Goal: Information Seeking & Learning: Learn about a topic

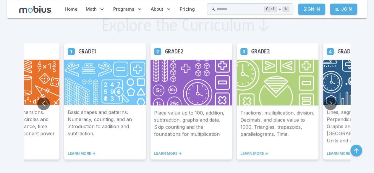
scroll to position [332, 0]
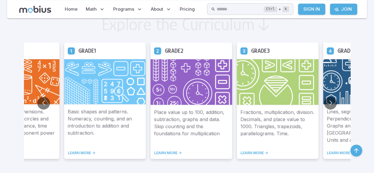
click at [265, 49] on h5 "Grade 3" at bounding box center [260, 50] width 19 height 9
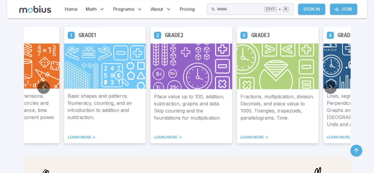
scroll to position [350, 0]
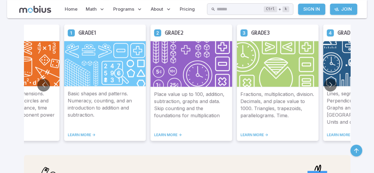
click at [257, 137] on div "Fractions, multiplication, division. Decimals, and place value to 1000. Triangl…" at bounding box center [278, 114] width 82 height 54
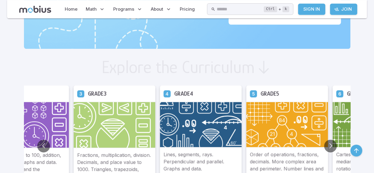
scroll to position [288, 0]
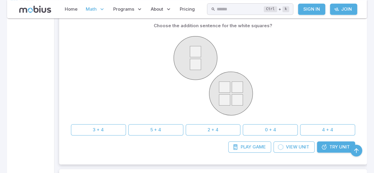
scroll to position [151, 0]
click at [213, 126] on button "2 + 4" at bounding box center [213, 129] width 55 height 11
drag, startPoint x: 213, startPoint y: 126, endPoint x: 219, endPoint y: 129, distance: 6.3
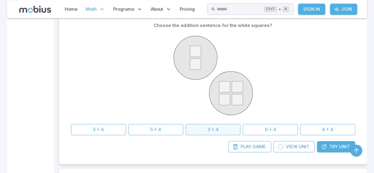
click at [213, 127] on button "2 + 4" at bounding box center [213, 129] width 55 height 11
click at [219, 129] on button "2 + 4" at bounding box center [213, 129] width 55 height 11
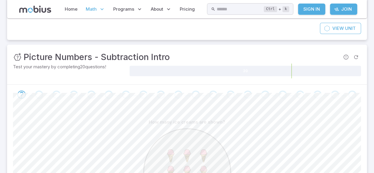
scroll to position [64, 0]
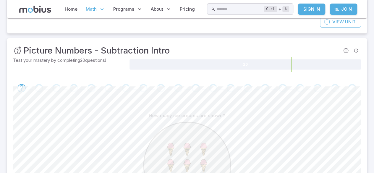
drag, startPoint x: 219, startPoint y: 129, endPoint x: 52, endPoint y: 127, distance: 167.0
click at [52, 127] on div at bounding box center [187, 166] width 348 height 90
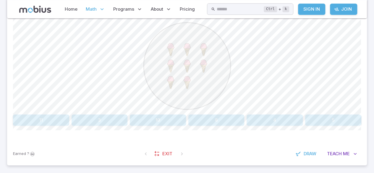
scroll to position [164, 0]
click at [211, 117] on button "8" at bounding box center [216, 119] width 56 height 11
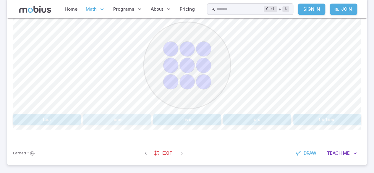
click at [119, 116] on button "nine" at bounding box center [117, 119] width 68 height 11
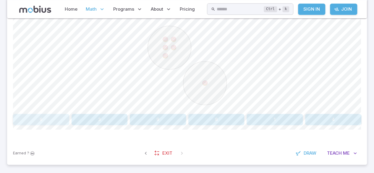
click at [45, 120] on button "6" at bounding box center [41, 119] width 56 height 11
click at [46, 120] on button "9" at bounding box center [41, 119] width 56 height 11
click at [117, 124] on button "nine" at bounding box center [117, 119] width 68 height 11
click at [345, 116] on button "4 + 2" at bounding box center [333, 119] width 56 height 11
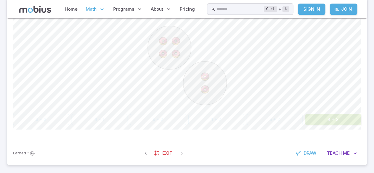
click at [345, 116] on button "4 + 2" at bounding box center [333, 119] width 56 height 11
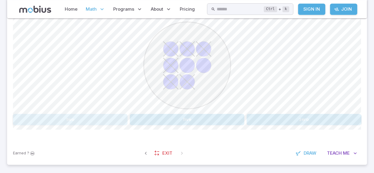
click at [85, 119] on button "two" at bounding box center [70, 119] width 114 height 11
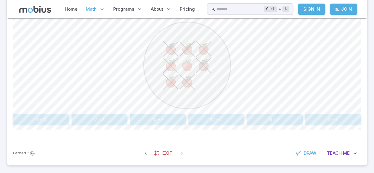
click at [166, 133] on div "Choose the subtraction sentence for the orange apples? 8 - 4 7 - 7 10 - 7 12 - …" at bounding box center [187, 70] width 348 height 144
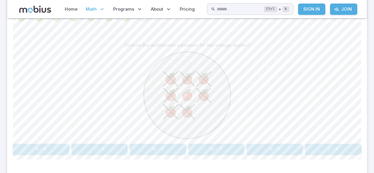
scroll to position [139, 0]
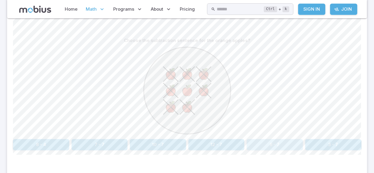
click at [274, 144] on button "8 - 7" at bounding box center [274, 144] width 56 height 11
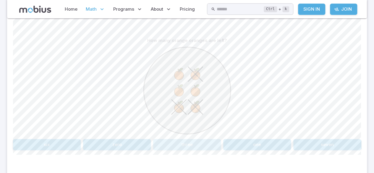
click at [203, 142] on button "three" at bounding box center [187, 144] width 68 height 11
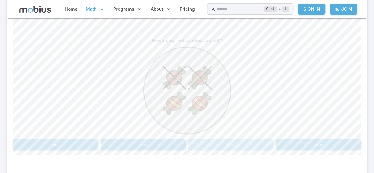
click at [254, 139] on button "two" at bounding box center [230, 144] width 85 height 11
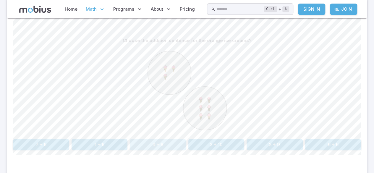
click at [143, 143] on button "3 + 6" at bounding box center [158, 144] width 56 height 11
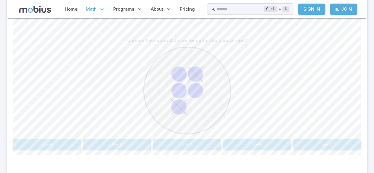
click at [183, 97] on circle at bounding box center [187, 90] width 87 height 87
click at [315, 145] on button "5 - 2" at bounding box center [327, 144] width 68 height 11
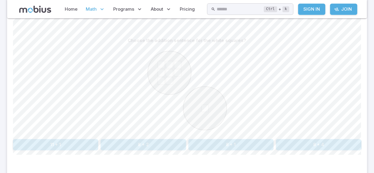
click at [252, 139] on button "8 + 1" at bounding box center [230, 144] width 85 height 11
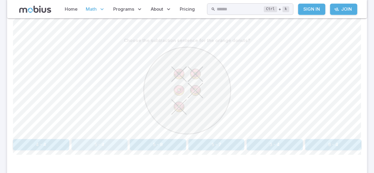
click at [93, 141] on button "5 - 4" at bounding box center [100, 144] width 56 height 11
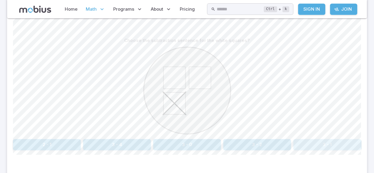
click at [326, 143] on button "3 - 1" at bounding box center [327, 144] width 68 height 11
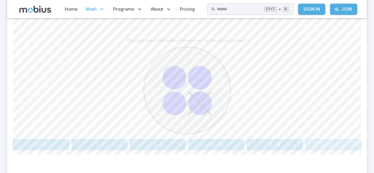
click at [345, 140] on button "4 - 1" at bounding box center [333, 144] width 56 height 11
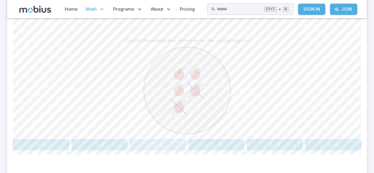
click at [174, 145] on button "5 - 2" at bounding box center [158, 144] width 56 height 11
click at [323, 142] on button "5 - 2" at bounding box center [333, 144] width 56 height 11
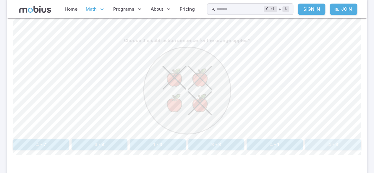
click at [327, 140] on button "4 - 3" at bounding box center [333, 144] width 56 height 11
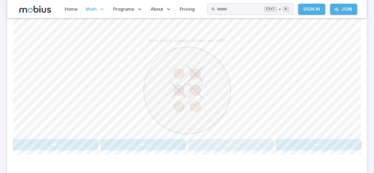
click at [215, 147] on button "three" at bounding box center [230, 144] width 85 height 11
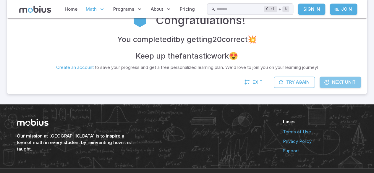
click at [333, 78] on link "Next Unit" at bounding box center [340, 82] width 41 height 11
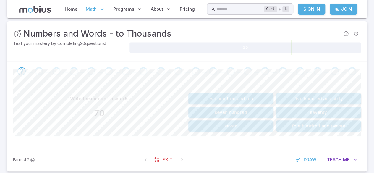
scroll to position [82, 0]
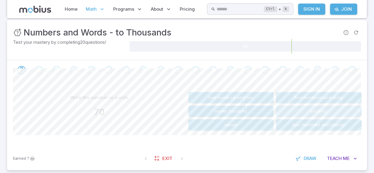
click at [302, 110] on button "seventy" at bounding box center [318, 111] width 85 height 11
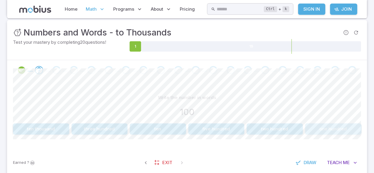
click at [326, 126] on button "one hundred" at bounding box center [333, 128] width 56 height 11
click at [151, 129] on button "30" at bounding box center [158, 128] width 56 height 11
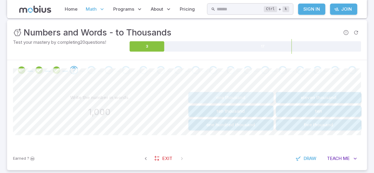
click at [241, 99] on button "one thousand" at bounding box center [230, 97] width 85 height 11
click at [340, 106] on button "thirty-four" at bounding box center [318, 111] width 85 height 11
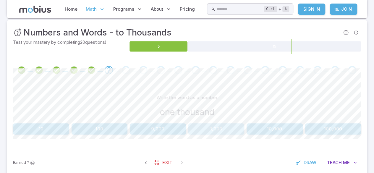
click at [213, 128] on button "1,000" at bounding box center [216, 128] width 56 height 11
click at [38, 130] on button "27" at bounding box center [41, 128] width 56 height 11
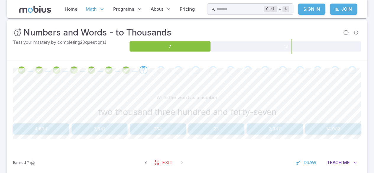
click at [266, 125] on button "2,347" at bounding box center [274, 128] width 56 height 11
click at [90, 132] on button "153" at bounding box center [100, 128] width 56 height 11
click at [262, 127] on button "4,243" at bounding box center [274, 128] width 56 height 11
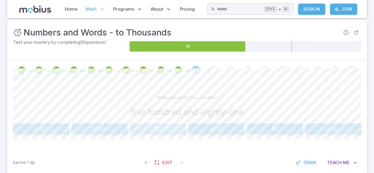
click at [161, 130] on button "581" at bounding box center [158, 128] width 56 height 11
click at [272, 129] on button "4,950" at bounding box center [274, 128] width 56 height 11
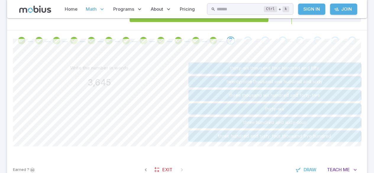
scroll to position [115, 0]
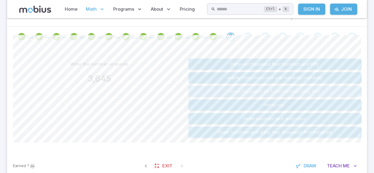
click at [239, 89] on button "three thousand six hundred and forty-five" at bounding box center [274, 91] width 173 height 11
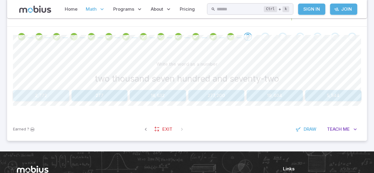
click at [50, 95] on button "2,772" at bounding box center [41, 95] width 56 height 11
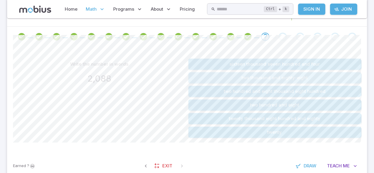
click at [245, 73] on button "two thousand and eighty-eight" at bounding box center [274, 77] width 173 height 11
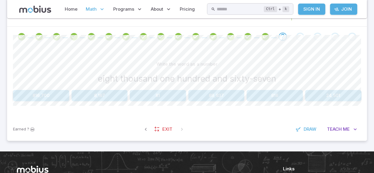
click at [113, 95] on button "8,167" at bounding box center [100, 95] width 56 height 11
click at [210, 95] on button "193" at bounding box center [216, 95] width 56 height 11
click at [333, 91] on button "541" at bounding box center [333, 95] width 56 height 11
click at [33, 98] on button "1,006" at bounding box center [41, 95] width 56 height 11
click at [332, 97] on button "307" at bounding box center [333, 95] width 56 height 11
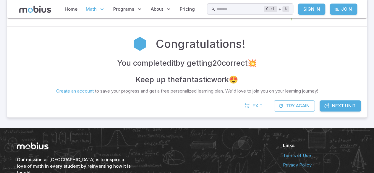
drag, startPoint x: 339, startPoint y: 100, endPoint x: 339, endPoint y: 103, distance: 3.8
click at [339, 100] on link "Next Unit" at bounding box center [340, 105] width 41 height 11
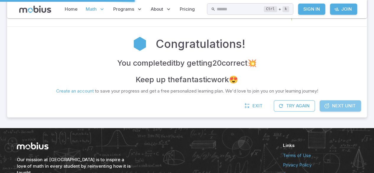
click at [339, 103] on span "Next Unit" at bounding box center [344, 106] width 24 height 7
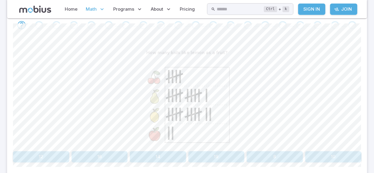
scroll to position [132, 0]
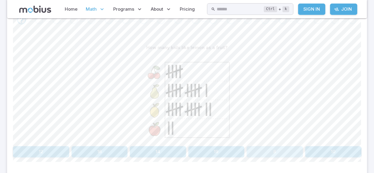
click at [281, 146] on button "8" at bounding box center [274, 151] width 56 height 11
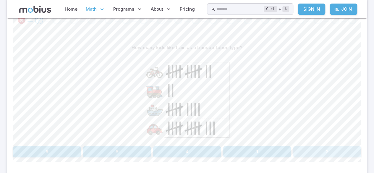
click at [333, 146] on button "2" at bounding box center [327, 151] width 68 height 11
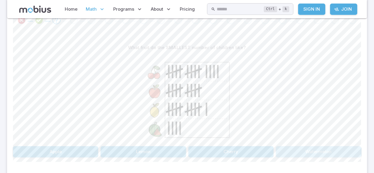
click at [304, 151] on button "Watermelon" at bounding box center [318, 151] width 85 height 11
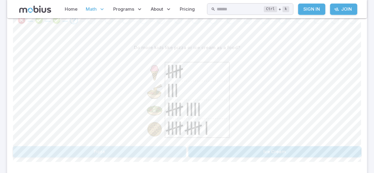
click at [56, 154] on button "Pizza" at bounding box center [99, 151] width 173 height 11
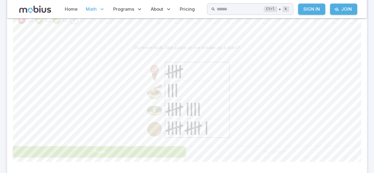
click at [56, 154] on button "Pizza" at bounding box center [99, 151] width 173 height 11
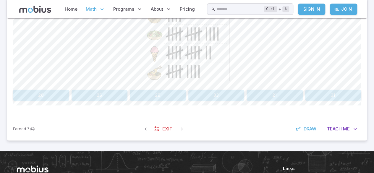
scroll to position [189, 0]
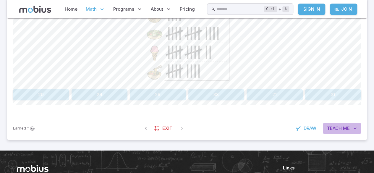
click at [338, 131] on button "Teach Me" at bounding box center [342, 128] width 38 height 11
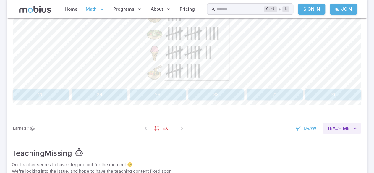
click at [338, 131] on button "Teach Me" at bounding box center [342, 128] width 38 height 11
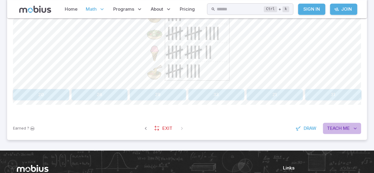
drag, startPoint x: 338, startPoint y: 131, endPoint x: 339, endPoint y: 127, distance: 3.7
click at [339, 127] on button "Teach Me" at bounding box center [342, 128] width 38 height 11
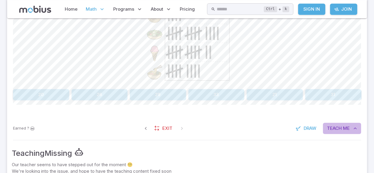
click at [339, 127] on span "Teach" at bounding box center [334, 128] width 15 height 7
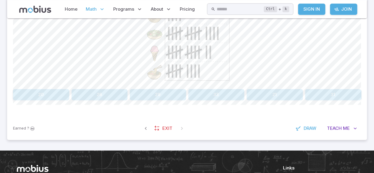
drag, startPoint x: 339, startPoint y: 127, endPoint x: 229, endPoint y: 128, distance: 109.7
click at [229, 128] on div "Earned ? Exit Draw Teach Me" at bounding box center [187, 128] width 360 height 23
click at [353, 126] on icon "button" at bounding box center [355, 128] width 6 height 6
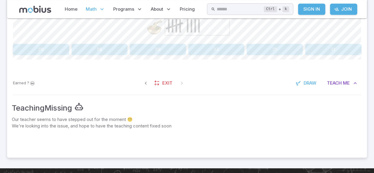
scroll to position [234, 0]
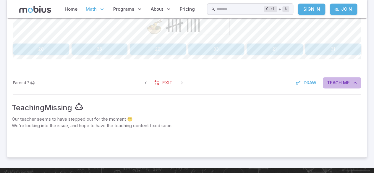
click at [343, 82] on span "Me" at bounding box center [346, 83] width 7 height 7
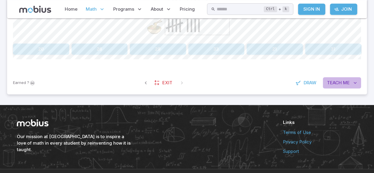
click at [343, 82] on span "Me" at bounding box center [346, 83] width 7 height 7
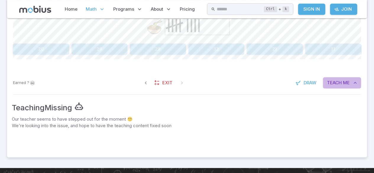
click at [343, 82] on span "Me" at bounding box center [346, 83] width 7 height 7
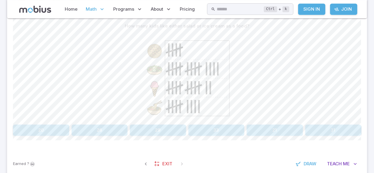
scroll to position [151, 0]
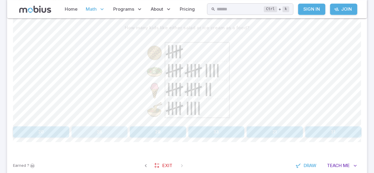
click at [112, 131] on button "26" at bounding box center [100, 131] width 56 height 11
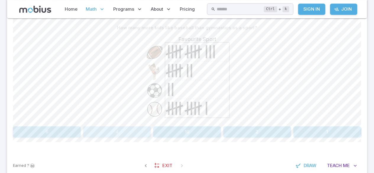
click at [112, 131] on button "4" at bounding box center [117, 131] width 68 height 11
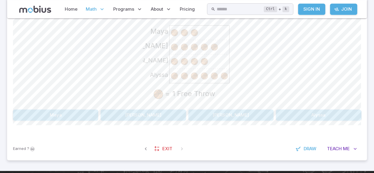
scroll to position [168, 0]
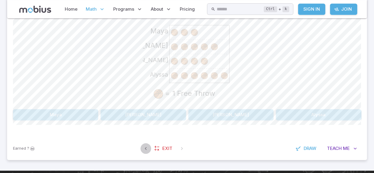
click at [146, 150] on icon "button" at bounding box center [146, 148] width 6 height 6
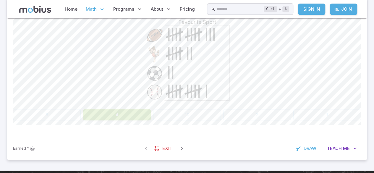
click at [39, 116] on div "6 4 10 2 1" at bounding box center [187, 114] width 348 height 11
click at [46, 111] on div "6 4 10 2 1" at bounding box center [187, 114] width 348 height 11
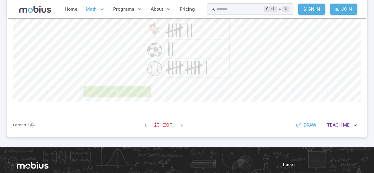
scroll to position [192, 0]
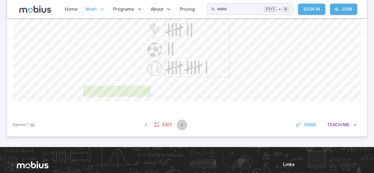
click at [180, 124] on icon "button" at bounding box center [182, 125] width 6 height 6
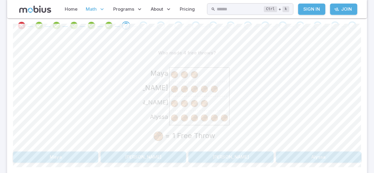
scroll to position [128, 0]
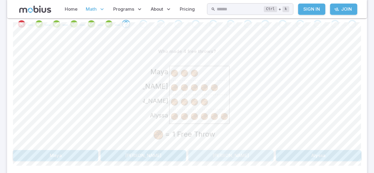
click at [232, 159] on button "Carter" at bounding box center [230, 155] width 85 height 11
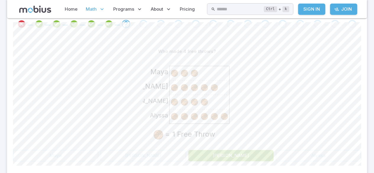
click at [232, 159] on button "Carter" at bounding box center [230, 155] width 85 height 11
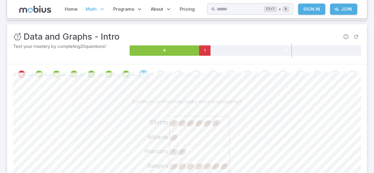
scroll to position [77, 0]
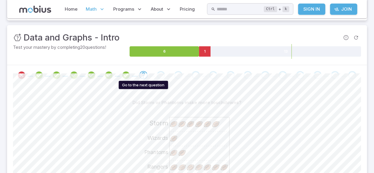
click at [147, 74] on div "Go to the next question" at bounding box center [143, 75] width 8 height 8
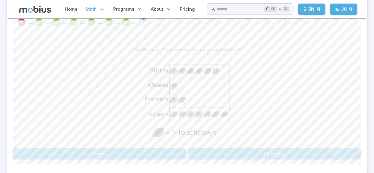
scroll to position [129, 0]
click at [98, 155] on button "Storm" at bounding box center [99, 153] width 173 height 11
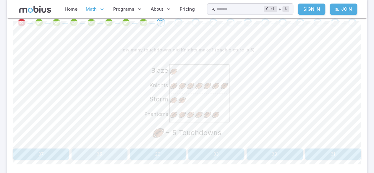
click at [115, 155] on button "35" at bounding box center [100, 153] width 56 height 11
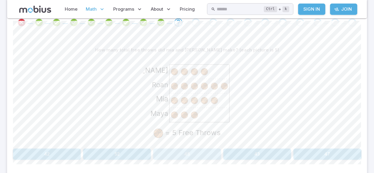
click at [212, 154] on button "45" at bounding box center [187, 153] width 68 height 11
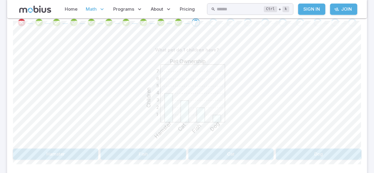
click at [306, 152] on button "Dog" at bounding box center [318, 153] width 85 height 11
click at [147, 147] on div "What sport do the smallest number of children like most? 1 2 3 4 5 6 7 8 9 Favo…" at bounding box center [187, 101] width 348 height 115
click at [147, 156] on button "Dance" at bounding box center [142, 153] width 85 height 11
click at [159, 151] on button "Saturday" at bounding box center [142, 153] width 85 height 11
click at [99, 156] on button "13" at bounding box center [100, 153] width 56 height 11
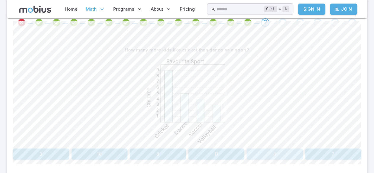
click at [266, 152] on button "4" at bounding box center [274, 153] width 56 height 11
click at [266, 152] on button "24" at bounding box center [274, 153] width 56 height 11
click at [43, 156] on button "5" at bounding box center [41, 153] width 56 height 11
click at [275, 152] on button "Thursday" at bounding box center [303, 153] width 114 height 11
click at [116, 151] on button "20" at bounding box center [100, 153] width 56 height 11
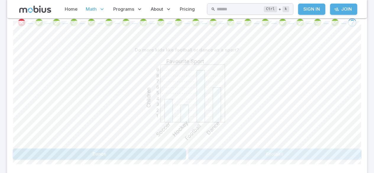
click at [231, 154] on button "Football" at bounding box center [274, 153] width 173 height 11
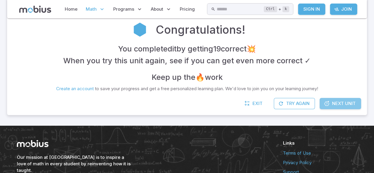
click at [333, 103] on span "Next Unit" at bounding box center [344, 103] width 24 height 7
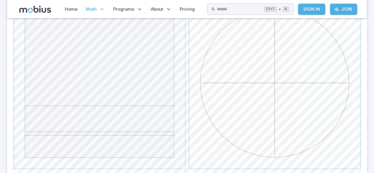
scroll to position [211, 0]
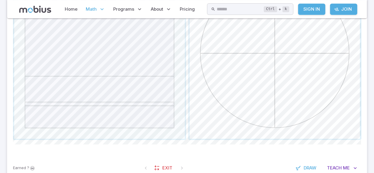
scroll to position [238, 0]
click at [314, 59] on span "button" at bounding box center [274, 53] width 171 height 171
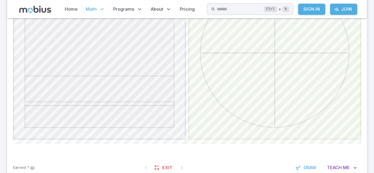
click at [314, 59] on span "button" at bounding box center [274, 53] width 171 height 171
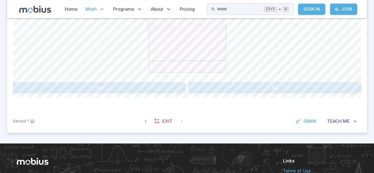
scroll to position [199, 0]
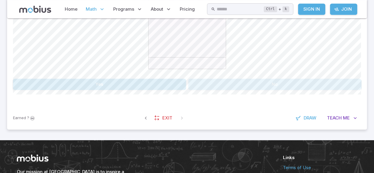
click at [276, 83] on button "No" at bounding box center [274, 84] width 173 height 11
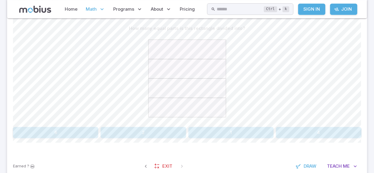
scroll to position [146, 0]
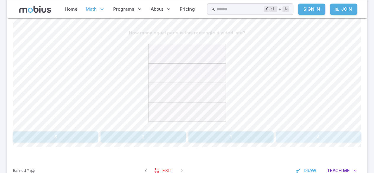
click at [325, 137] on button "4" at bounding box center [318, 136] width 85 height 11
click at [148, 134] on button "Yes" at bounding box center [99, 136] width 173 height 11
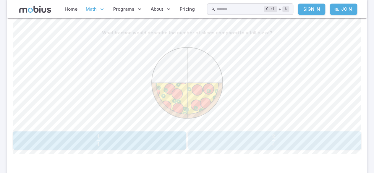
click at [244, 137] on span "4 2 ​" at bounding box center [273, 140] width 151 height 12
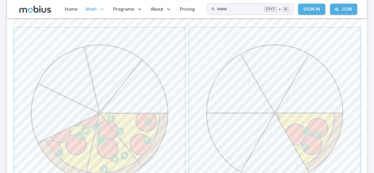
scroll to position [186, 0]
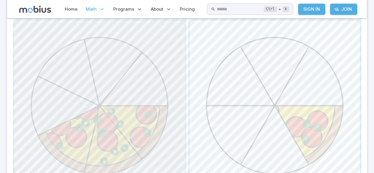
click at [33, 82] on span "button" at bounding box center [99, 105] width 171 height 171
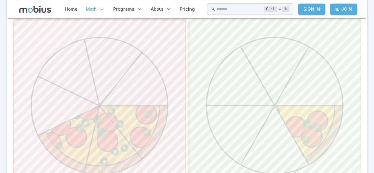
click at [257, 90] on span "button" at bounding box center [274, 105] width 171 height 171
drag, startPoint x: 257, startPoint y: 90, endPoint x: 261, endPoint y: 82, distance: 9.0
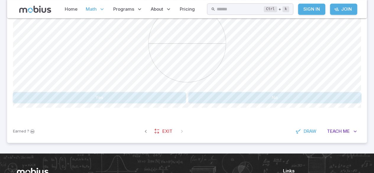
click at [261, 82] on div at bounding box center [187, 44] width 348 height 90
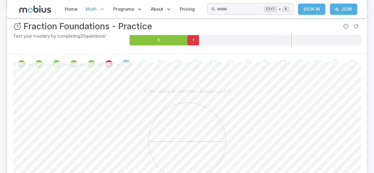
scroll to position [87, 0]
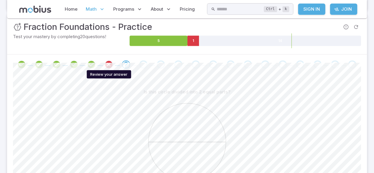
click at [107, 62] on icon "Review your answer" at bounding box center [108, 64] width 9 height 9
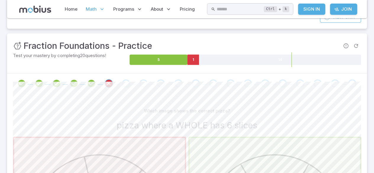
scroll to position [76, 0]
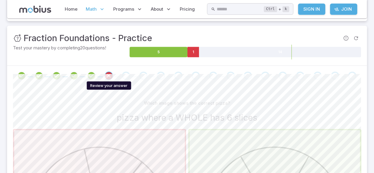
click at [105, 76] on icon "Review your answer" at bounding box center [108, 75] width 9 height 9
drag, startPoint x: 105, startPoint y: 76, endPoint x: 40, endPoint y: 80, distance: 65.1
click at [40, 80] on div at bounding box center [187, 76] width 348 height 8
click at [126, 74] on div "Go to the next question" at bounding box center [126, 76] width 8 height 8
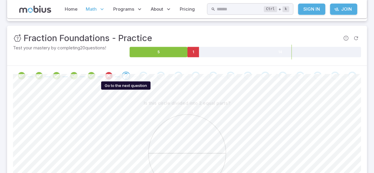
click at [126, 74] on icon "Go to the next question" at bounding box center [125, 75] width 7 height 7
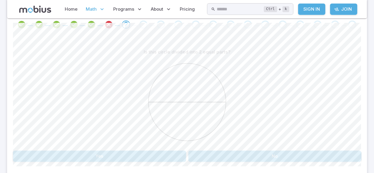
scroll to position [127, 0]
click at [98, 166] on div "Is this circle divided into 2 equal parts? Yes No Canvas actions 100 % Exit zen…" at bounding box center [187, 106] width 348 height 144
click at [100, 157] on button "Yes" at bounding box center [99, 155] width 173 height 11
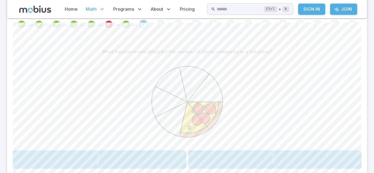
drag, startPoint x: 291, startPoint y: 105, endPoint x: 306, endPoint y: 91, distance: 20.1
click at [306, 91] on div at bounding box center [187, 102] width 348 height 90
click at [178, 140] on icon at bounding box center [187, 101] width 89 height 89
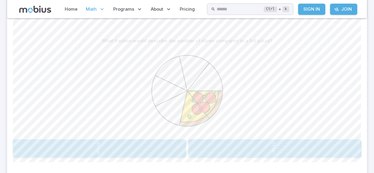
drag, startPoint x: 178, startPoint y: 140, endPoint x: 288, endPoint y: 67, distance: 131.7
click at [288, 67] on div at bounding box center [187, 91] width 348 height 90
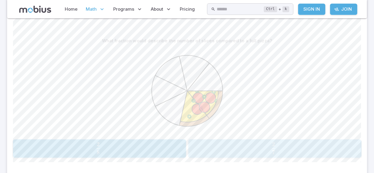
click at [297, 146] on span "7 2 ​" at bounding box center [273, 148] width 151 height 12
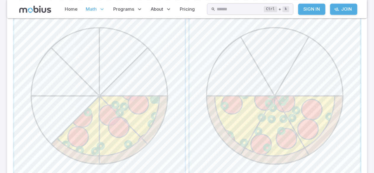
scroll to position [206, 0]
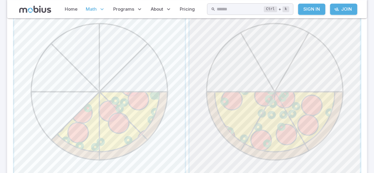
click at [246, 131] on span "button" at bounding box center [274, 92] width 171 height 171
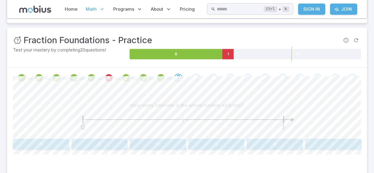
scroll to position [72, 0]
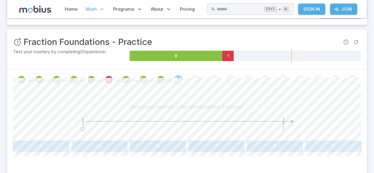
click at [279, 128] on icon "0 1" at bounding box center [187, 125] width 236 height 24
click at [211, 144] on button "2" at bounding box center [216, 145] width 56 height 11
click at [211, 144] on button "thirds" at bounding box center [187, 145] width 68 height 11
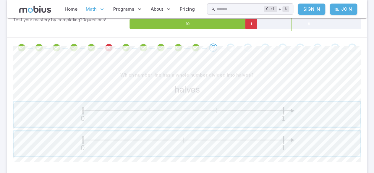
scroll to position [111, 0]
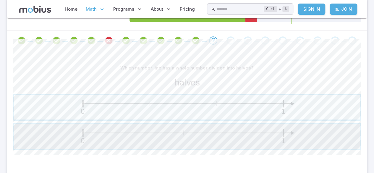
click at [211, 144] on span "button" at bounding box center [187, 136] width 346 height 25
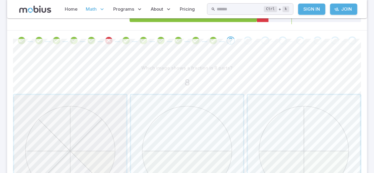
click at [79, 149] on span "button" at bounding box center [70, 151] width 112 height 112
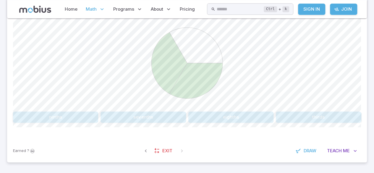
scroll to position [167, 0]
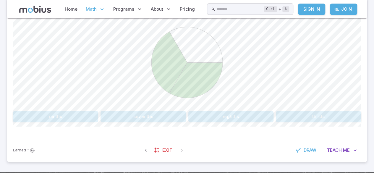
click at [329, 115] on button "thirds" at bounding box center [318, 116] width 85 height 11
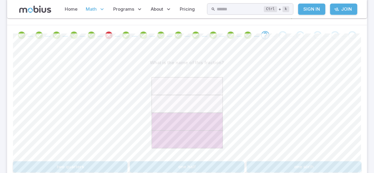
scroll to position [122, 0]
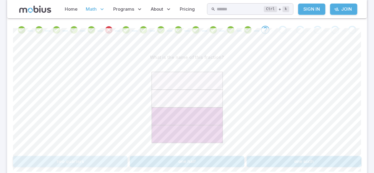
click at [104, 162] on button "two quarters" at bounding box center [70, 161] width 114 height 11
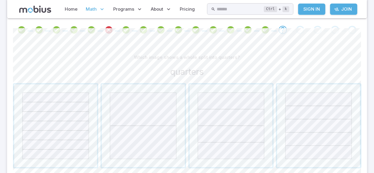
drag, startPoint x: 150, startPoint y: 106, endPoint x: 199, endPoint y: 66, distance: 63.5
click at [199, 66] on div "Which image shows a whole split into quarters? quarters" at bounding box center [187, 110] width 348 height 116
